Goal: Information Seeking & Learning: Learn about a topic

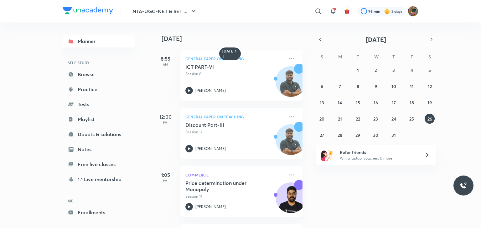
scroll to position [57, 0]
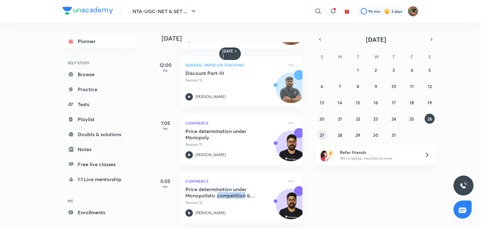
click at [325, 133] on button "27" at bounding box center [322, 135] width 10 height 10
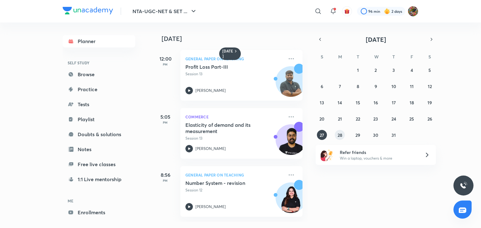
click at [340, 137] on abbr "28" at bounding box center [339, 135] width 5 height 6
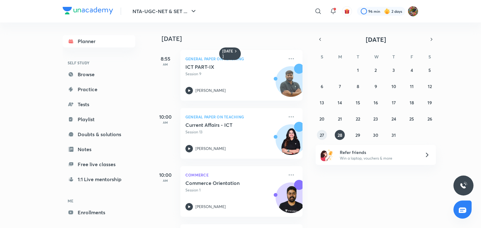
click at [319, 134] on abbr "27" at bounding box center [321, 135] width 4 height 6
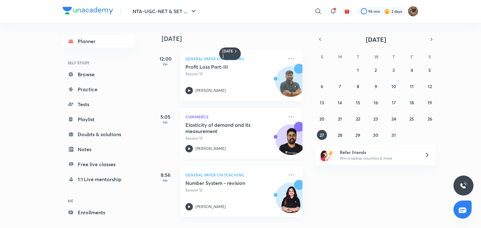
click at [222, 141] on div "Elasticity of demand and its measurement Session 13 [PERSON_NAME]" at bounding box center [234, 137] width 98 height 31
click at [222, 113] on div "Planner SELF STUDY Browse Practice Tests Playlist Doubts & solutions Notes Free…" at bounding box center [240, 123] width 355 height 201
click at [152, 101] on div "Planner SELF STUDY Browse Practice Tests Playlist Doubts & solutions Notes Free…" at bounding box center [240, 123] width 355 height 201
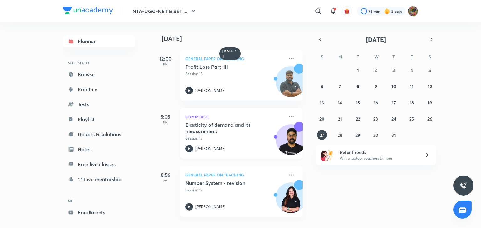
click at [195, 149] on div "[PERSON_NAME]" at bounding box center [234, 149] width 98 height 8
